Goal: Information Seeking & Learning: Learn about a topic

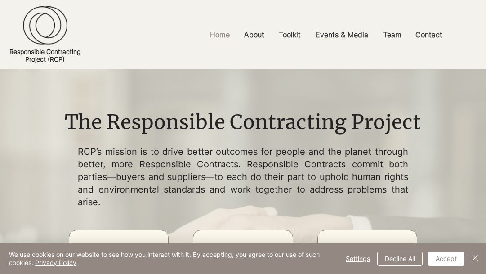
click at [386, 15] on div at bounding box center [243, 34] width 486 height 69
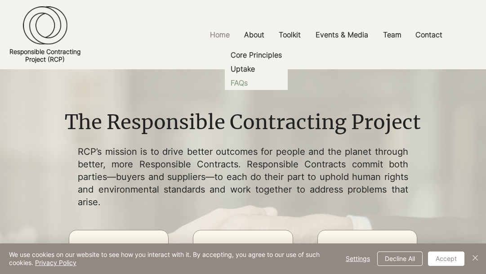
click at [241, 89] on p "FAQs" at bounding box center [239, 83] width 24 height 14
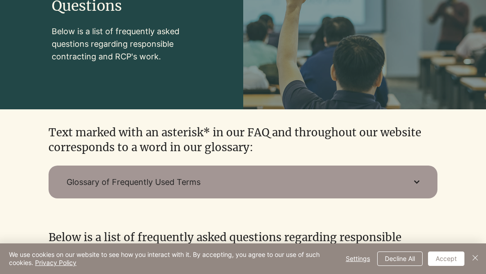
scroll to position [177, 0]
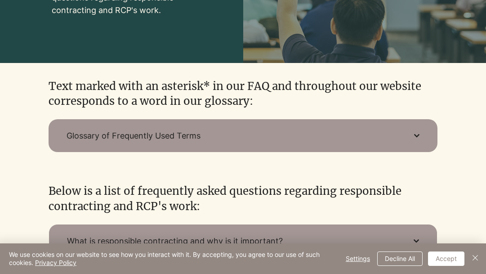
click at [205, 141] on span "Glossary of Frequently Used Terms" at bounding box center [232, 135] width 330 height 11
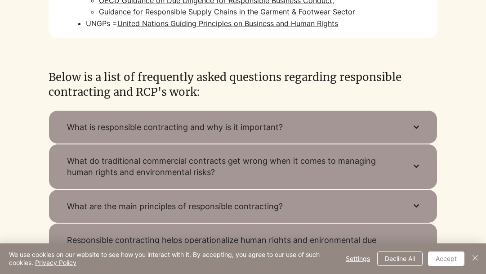
scroll to position [507, 0]
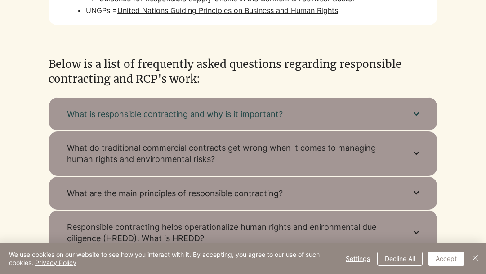
click at [234, 120] on span "What is responsible contracting and why is it important?" at bounding box center [231, 113] width 329 height 11
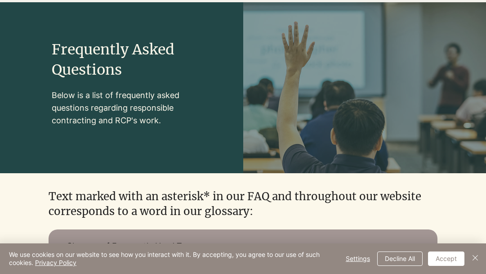
scroll to position [0, 0]
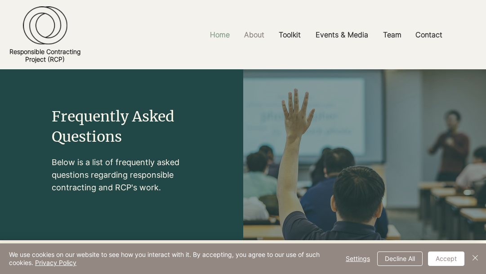
click at [225, 37] on p "Home" at bounding box center [220, 35] width 29 height 20
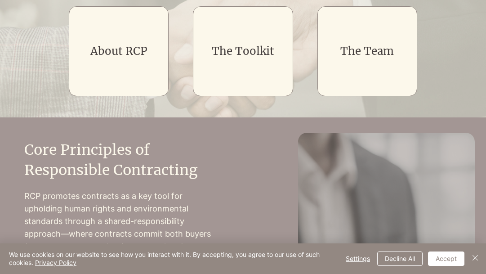
scroll to position [248, 0]
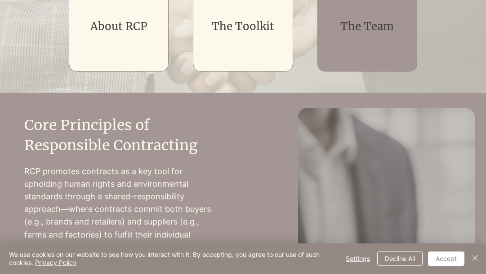
click at [369, 26] on div "main content" at bounding box center [368, 27] width 100 height 90
click at [365, 33] on link "The Team" at bounding box center [368, 26] width 54 height 14
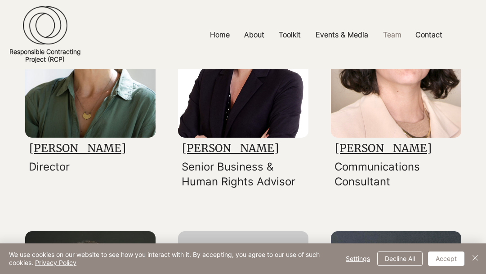
scroll to position [207, 0]
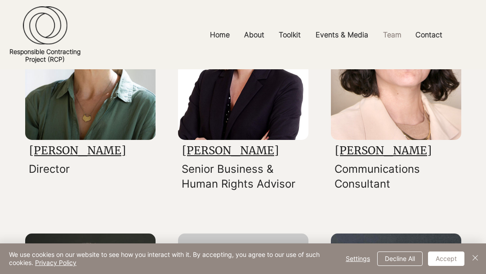
click at [115, 140] on img at bounding box center [90, 55] width 130 height 169
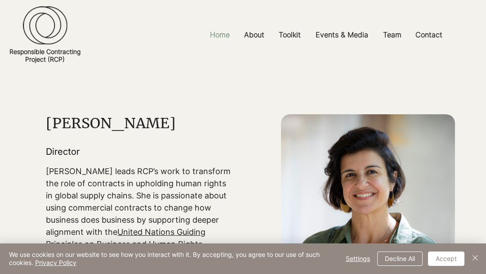
click at [225, 42] on p "Home" at bounding box center [220, 35] width 29 height 20
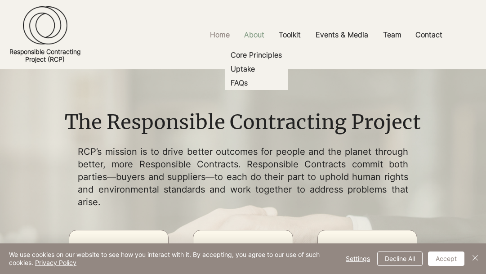
click at [253, 37] on p "About" at bounding box center [254, 35] width 29 height 20
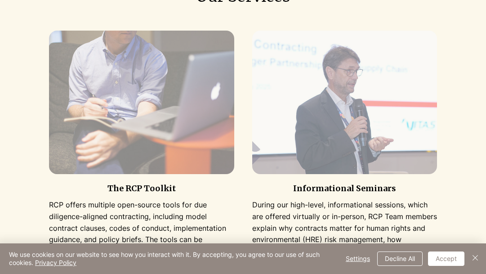
scroll to position [511, 0]
